Goal: Information Seeking & Learning: Learn about a topic

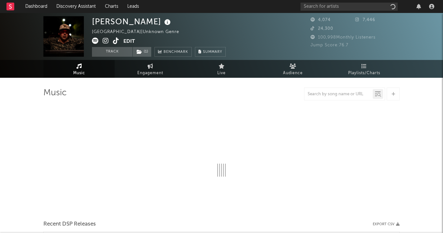
select select "1w"
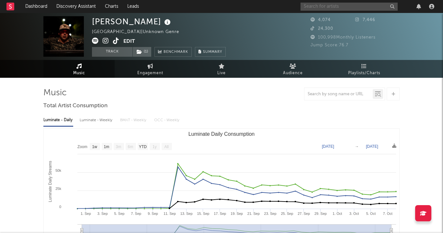
click at [331, 8] on input "text" at bounding box center [349, 7] width 97 height 8
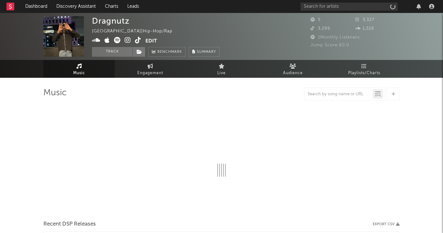
select select "6m"
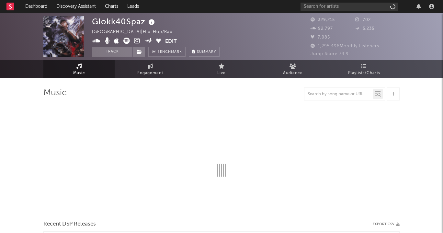
select select "6m"
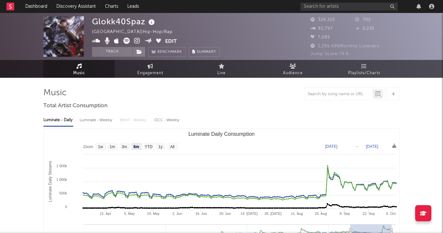
click at [317, 12] on div at bounding box center [369, 6] width 136 height 13
click at [314, 8] on input "text" at bounding box center [349, 7] width 97 height 8
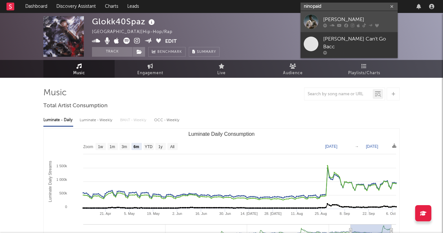
type input "ninopaid"
click at [334, 24] on icon at bounding box center [332, 25] width 5 height 4
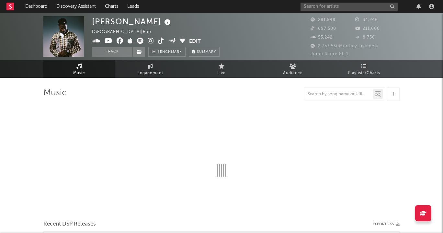
select select "6m"
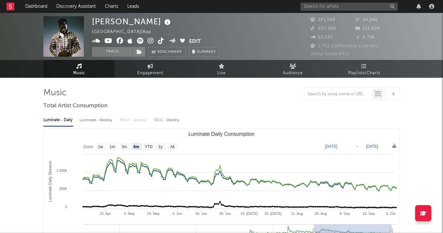
click at [149, 42] on icon at bounding box center [151, 41] width 6 height 6
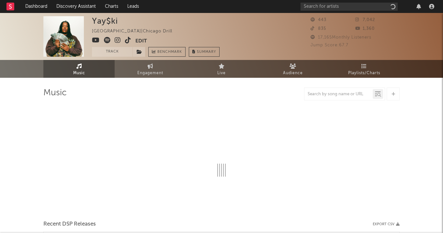
select select "1w"
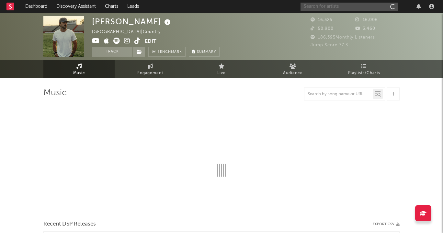
click at [357, 6] on input "text" at bounding box center [349, 7] width 97 height 8
type input "s"
select select "6m"
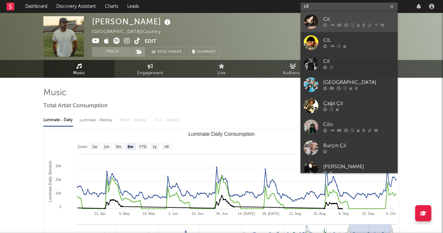
type input "cil"
click at [365, 16] on div "Cil" at bounding box center [358, 20] width 71 height 8
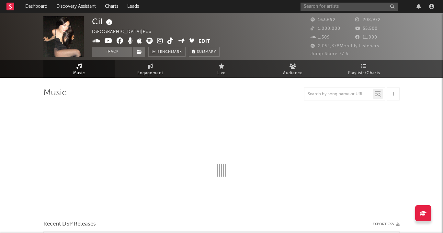
select select "6m"
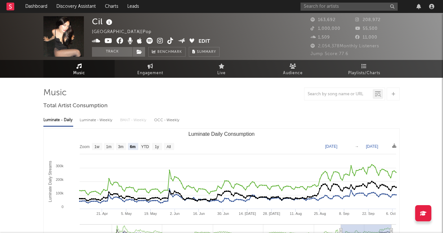
click at [321, 13] on div at bounding box center [369, 6] width 136 height 13
click at [319, 5] on input "text" at bounding box center [349, 7] width 97 height 8
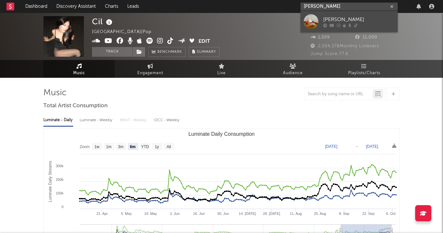
type input "lydia knight"
click at [373, 14] on link "[PERSON_NAME]" at bounding box center [349, 21] width 97 height 21
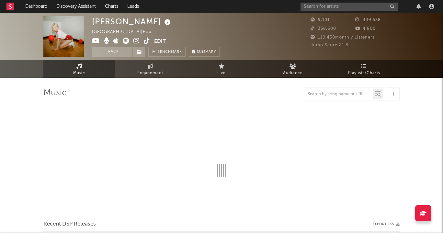
select select "6m"
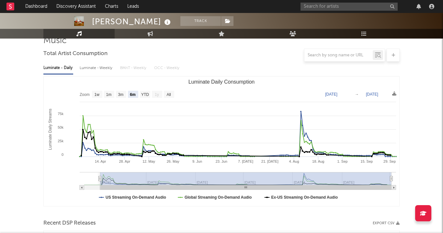
scroll to position [52, 0]
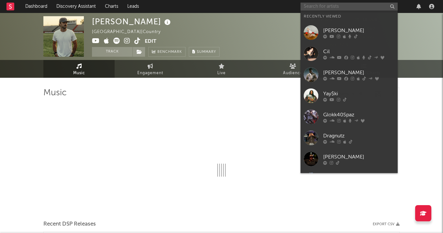
click at [364, 6] on input "text" at bounding box center [349, 7] width 97 height 8
select select "6m"
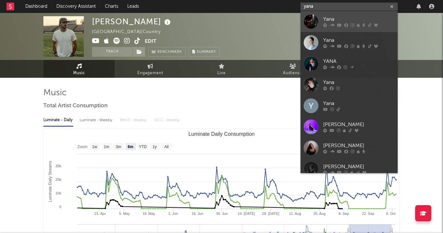
type input "yana"
click at [358, 15] on link "Yana" at bounding box center [349, 21] width 97 height 21
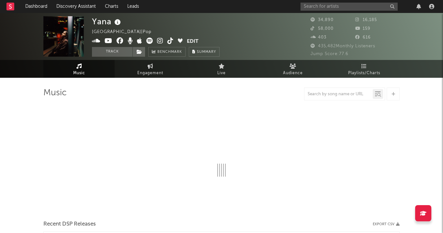
select select "6m"
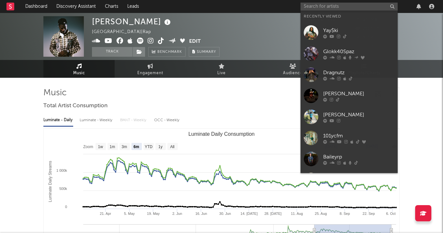
select select "6m"
click at [363, 3] on input "text" at bounding box center [349, 7] width 97 height 8
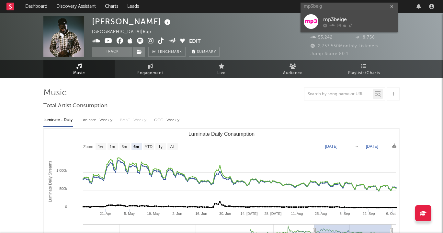
type input "mp3beig"
click at [364, 23] on div "mp3beige" at bounding box center [358, 20] width 71 height 8
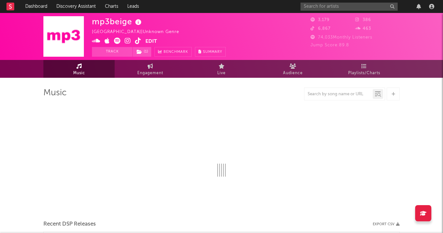
select select "1w"
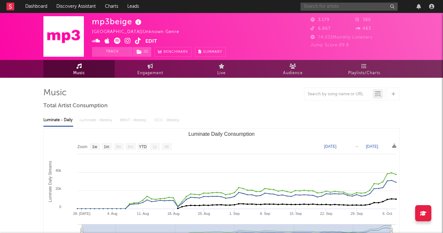
click at [314, 4] on input "text" at bounding box center [349, 7] width 97 height 8
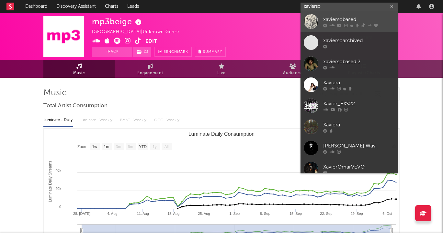
type input "xavierso"
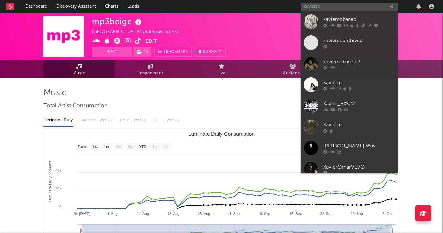
click at [343, 16] on div "xaviersobased" at bounding box center [358, 20] width 71 height 8
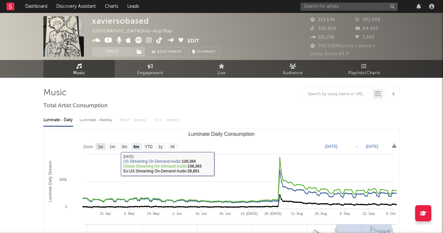
click at [101, 146] on text "1w" at bounding box center [100, 147] width 5 height 5
select select "1w"
type input "[DATE]"
